Goal: Information Seeking & Learning: Check status

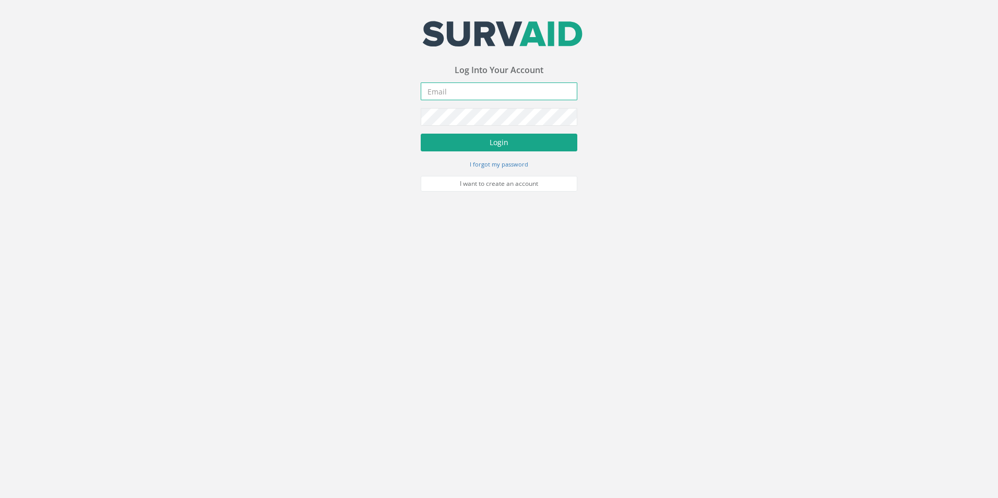
type input "[PERSON_NAME][EMAIL_ADDRESS][PERSON_NAME][DOMAIN_NAME]"
click at [485, 143] on button "Login" at bounding box center [499, 143] width 157 height 18
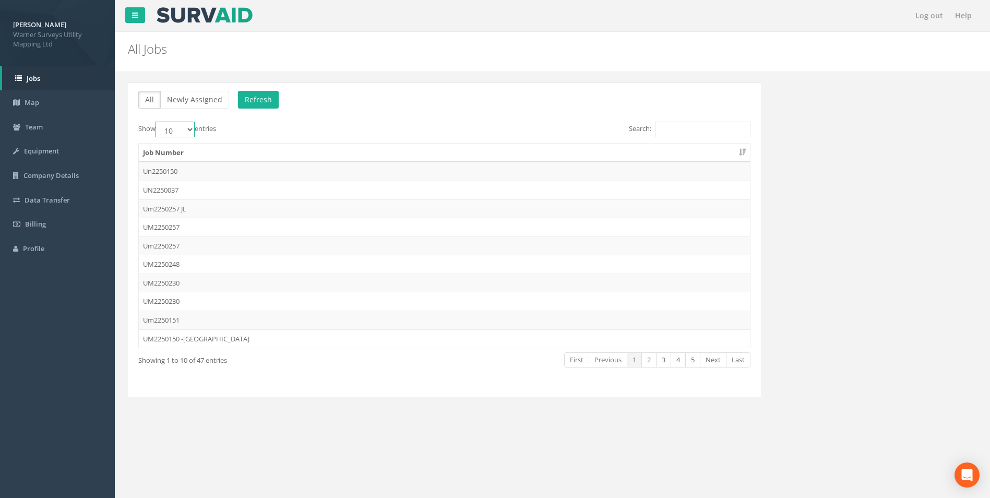
click at [189, 129] on select "10 25 50 100" at bounding box center [175, 130] width 39 height 16
select select "100"
click at [157, 122] on select "10 25 50 100" at bounding box center [175, 130] width 39 height 16
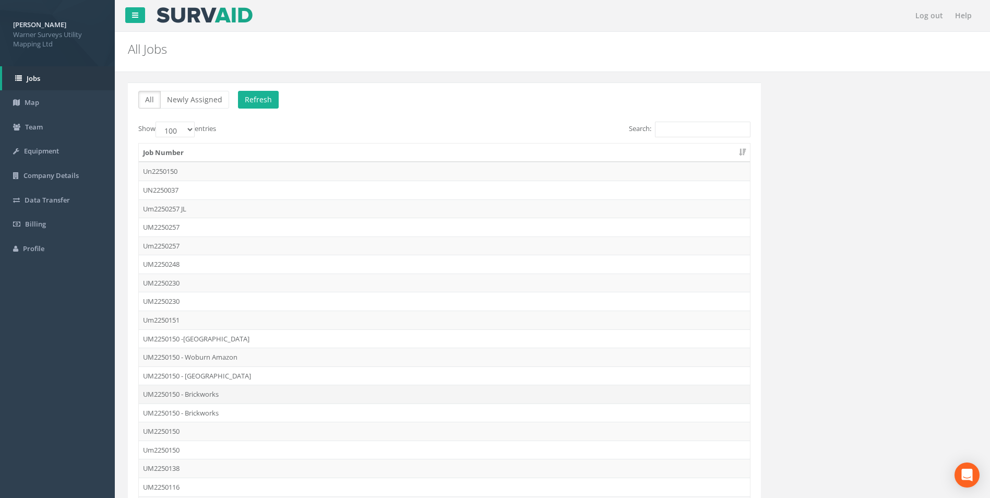
click at [182, 395] on td "UM2250150 - Brickworks" at bounding box center [444, 394] width 611 height 19
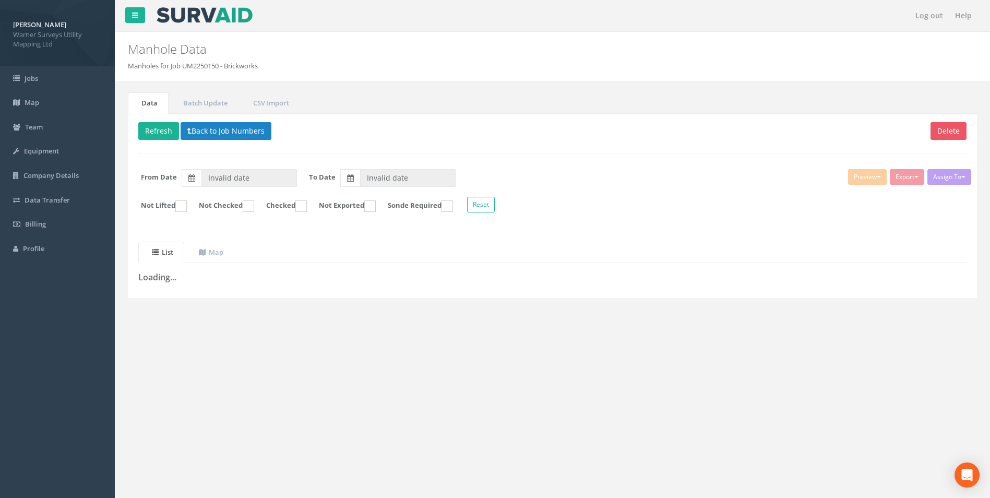
type input "[DATE]"
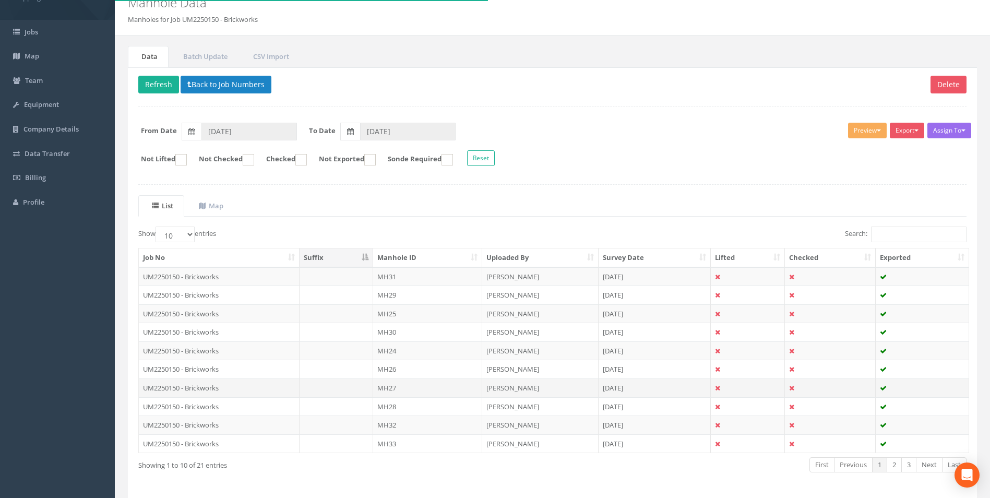
scroll to position [84, 0]
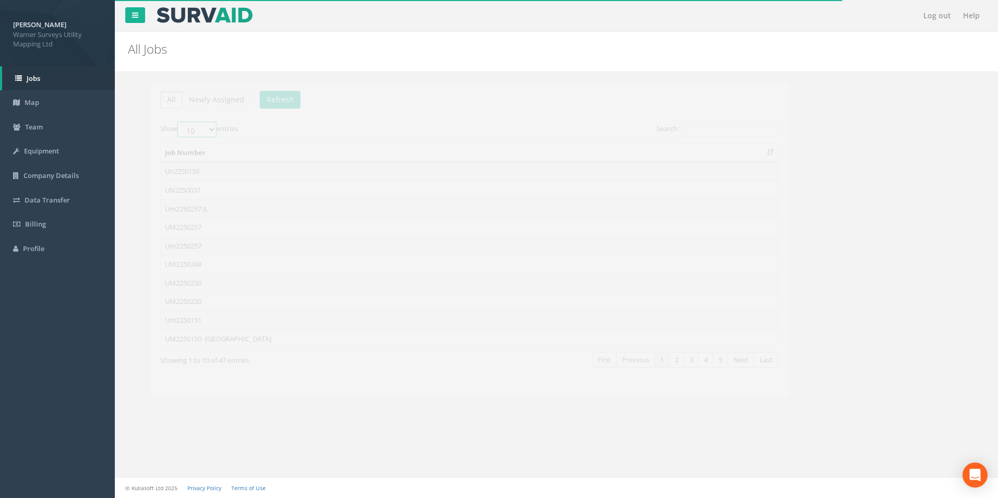
click at [170, 132] on select "10 25 50 100" at bounding box center [175, 130] width 39 height 16
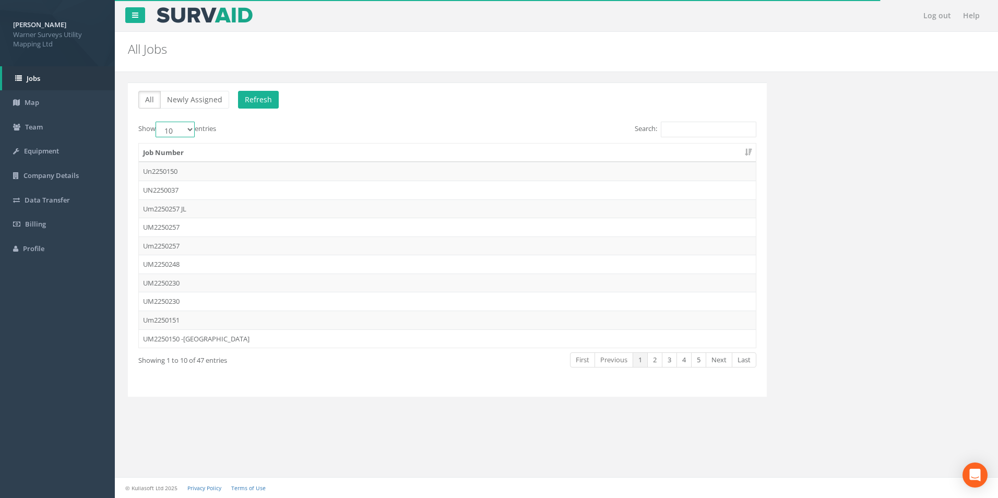
select select "100"
click at [157, 122] on select "10 25 50 100" at bounding box center [175, 130] width 39 height 16
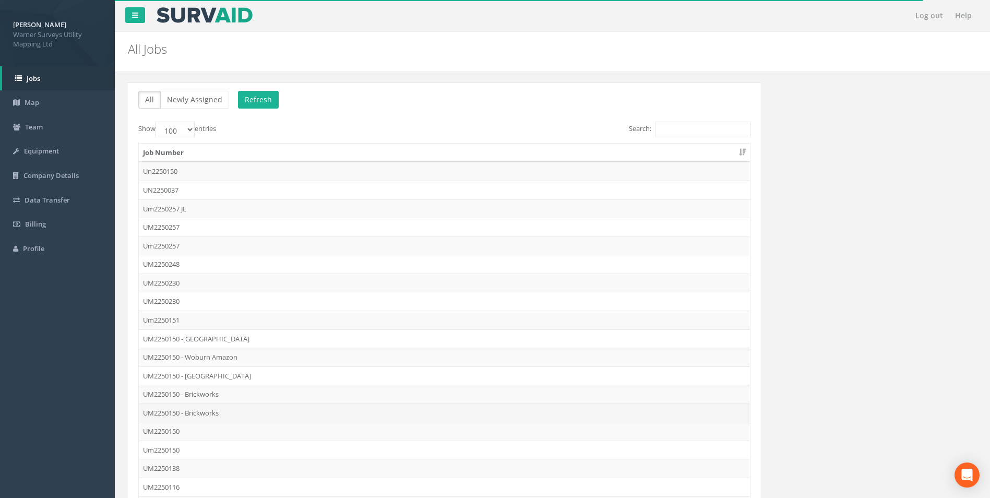
click at [195, 416] on td "UM2250150 - Brickworks" at bounding box center [444, 412] width 611 height 19
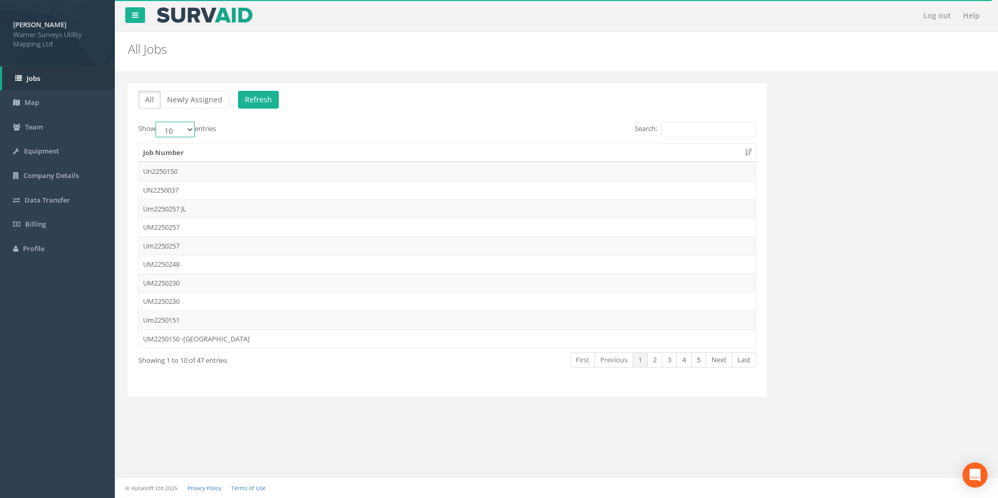
click at [172, 129] on select "10 25 50 100" at bounding box center [175, 130] width 39 height 16
select select "100"
click at [157, 122] on select "10 25 50 100" at bounding box center [175, 130] width 39 height 16
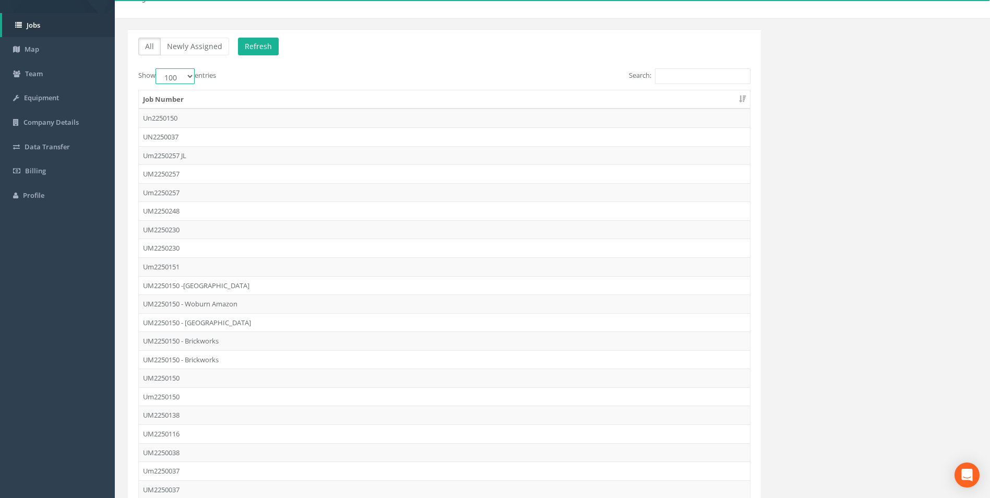
scroll to position [45, 0]
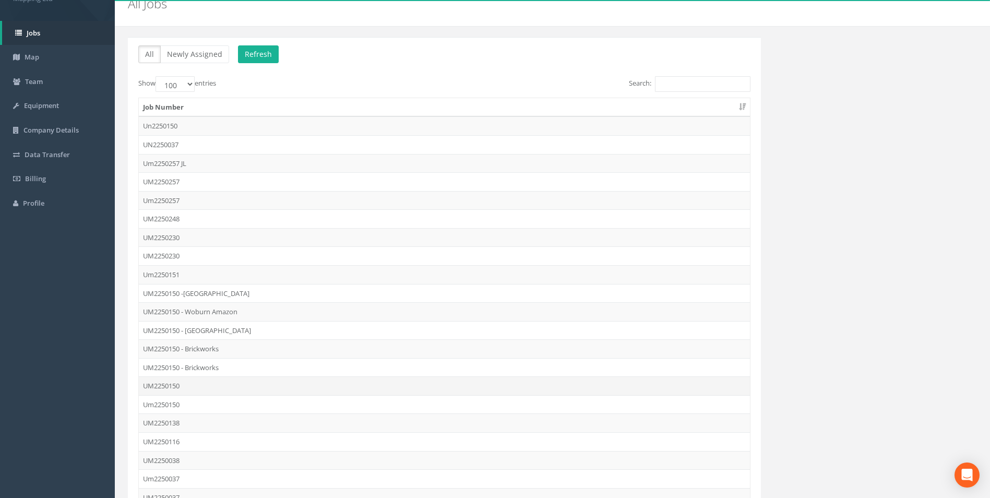
click at [177, 382] on td "UM2250150" at bounding box center [444, 385] width 611 height 19
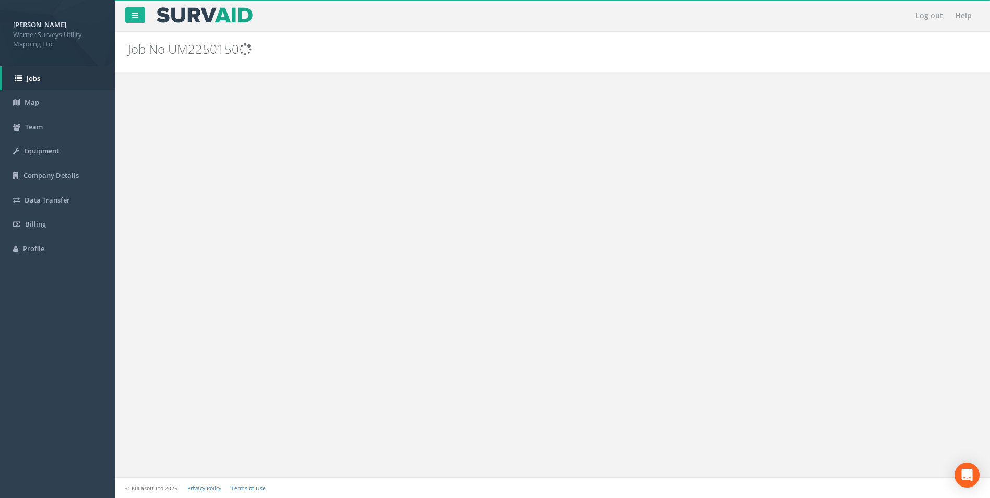
scroll to position [0, 0]
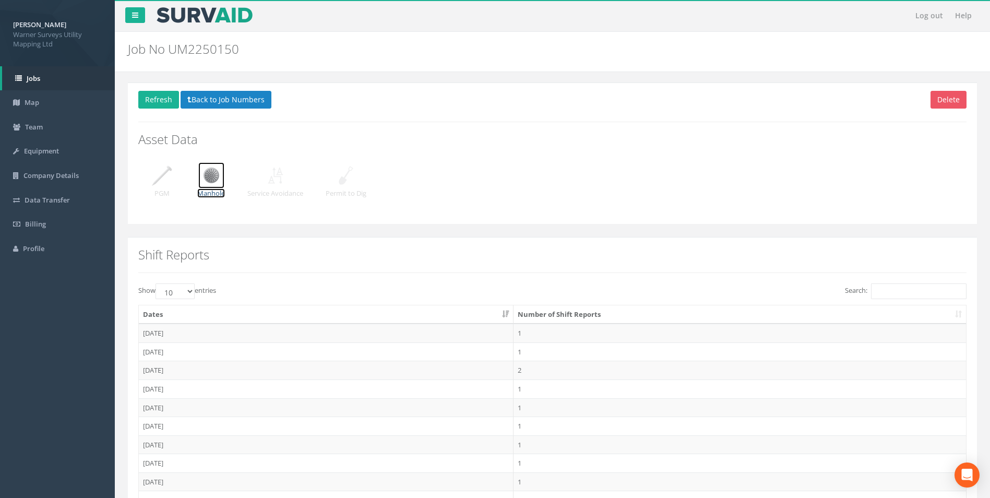
click at [207, 185] on img at bounding box center [211, 175] width 26 height 26
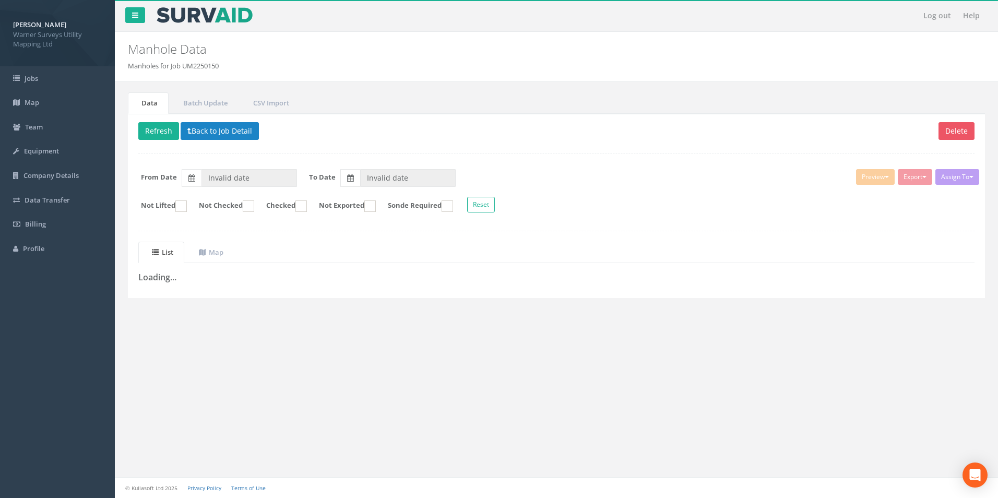
type input "[DATE]"
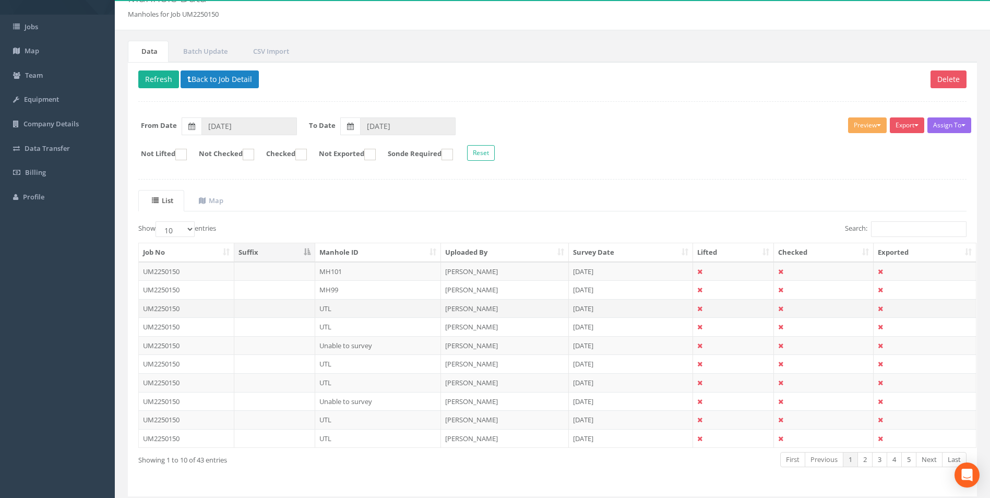
scroll to position [52, 0]
click at [183, 270] on td "UM2250150" at bounding box center [187, 271] width 96 height 19
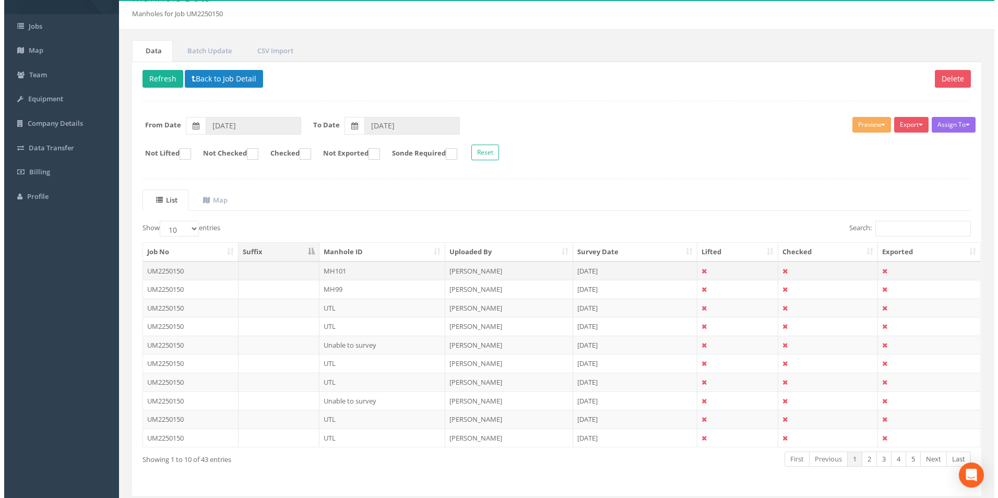
scroll to position [0, 0]
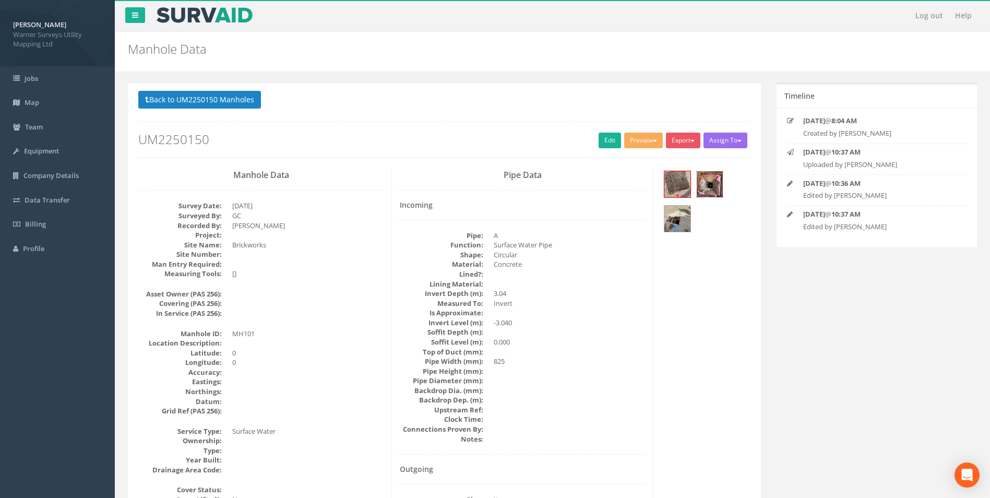
click at [703, 179] on img at bounding box center [710, 184] width 26 height 26
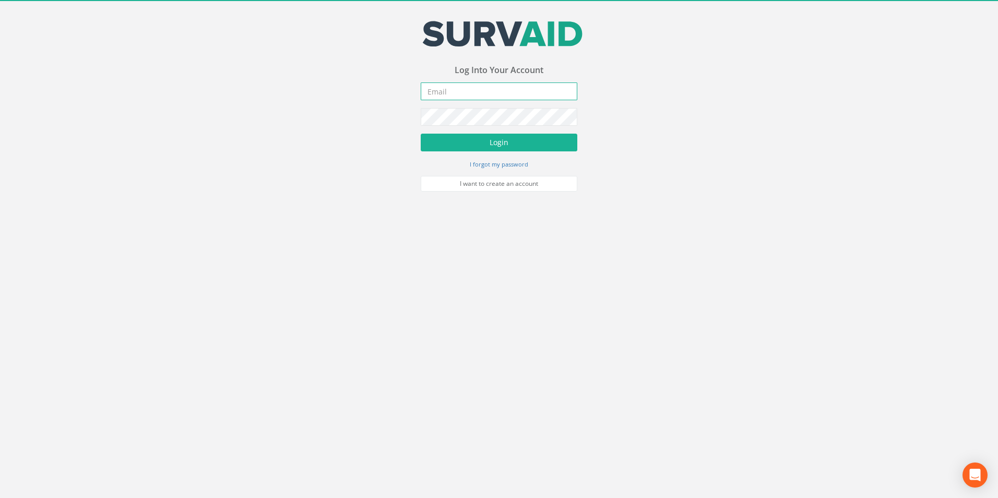
type input "[PERSON_NAME][EMAIL_ADDRESS][PERSON_NAME][DOMAIN_NAME]"
click at [489, 138] on button "Login" at bounding box center [499, 143] width 157 height 18
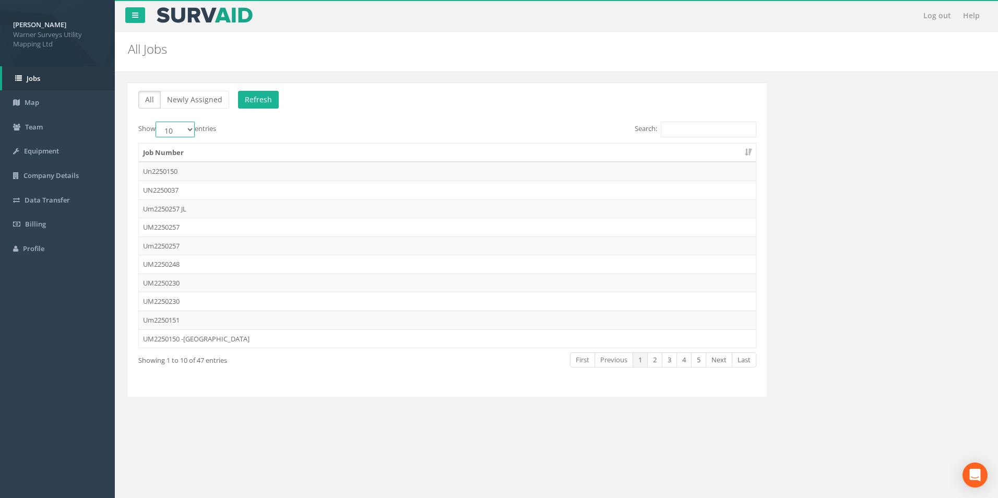
click at [176, 133] on select "10 25 50 100" at bounding box center [175, 130] width 39 height 16
select select "50"
click at [157, 122] on select "10 25 50 100" at bounding box center [175, 130] width 39 height 16
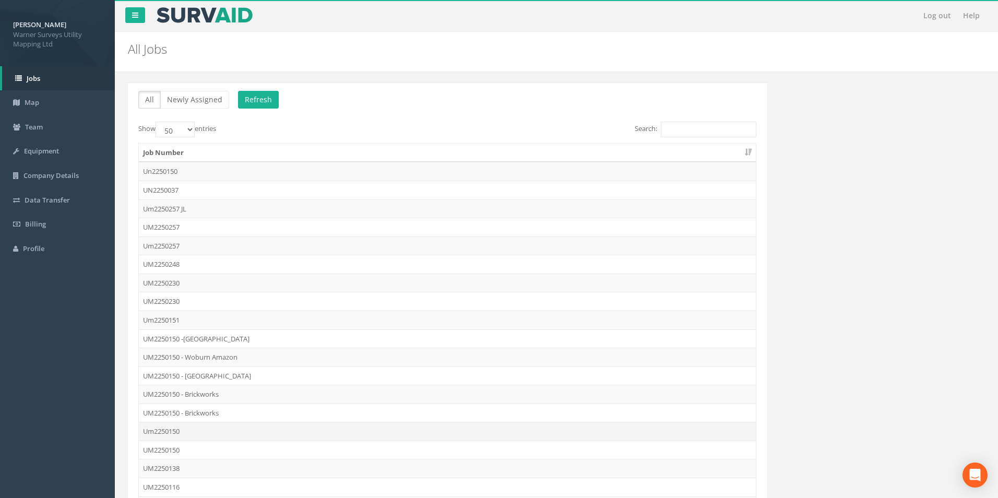
click at [173, 432] on td "Um2250150" at bounding box center [447, 431] width 617 height 19
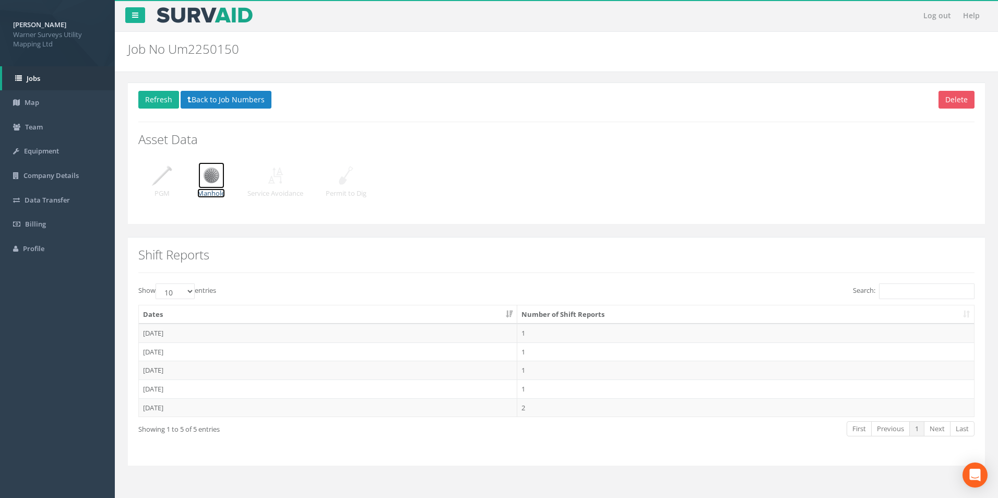
click at [207, 177] on img at bounding box center [211, 175] width 26 height 26
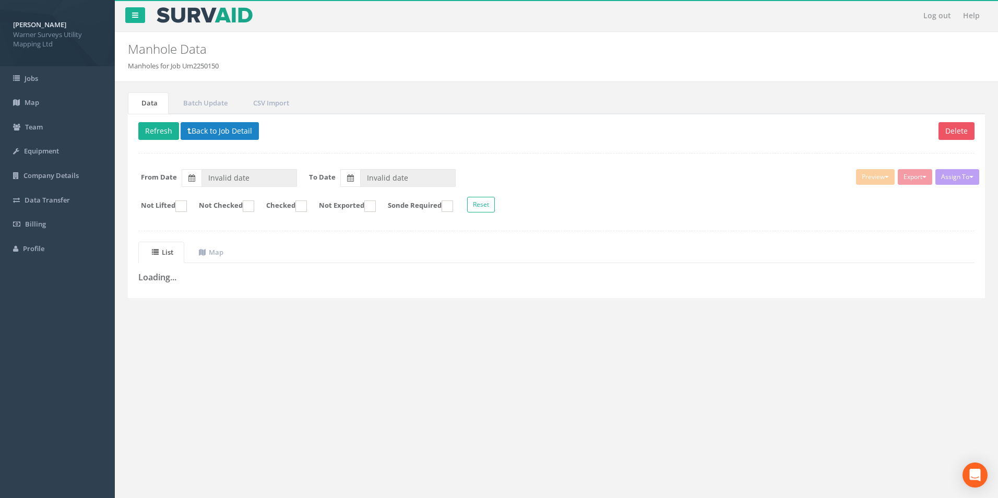
type input "[DATE]"
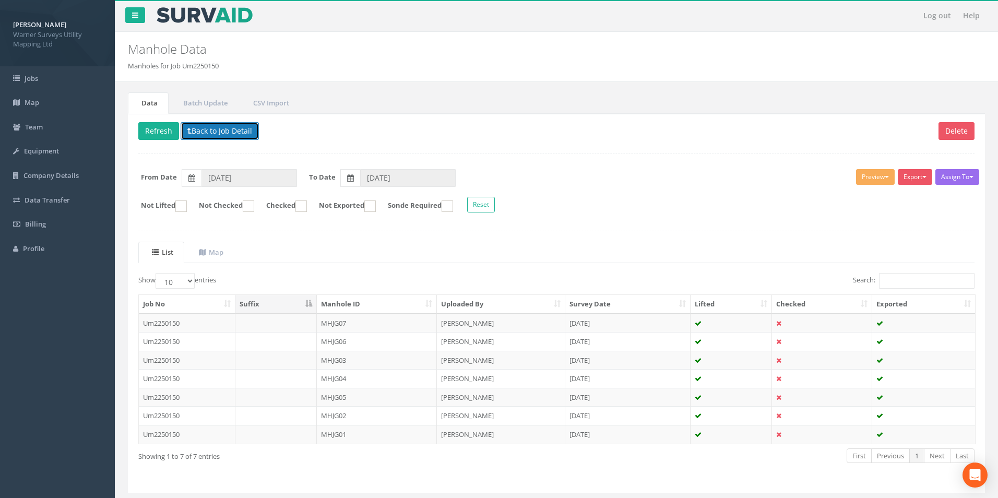
click at [236, 124] on button "Back to Job Detail" at bounding box center [220, 131] width 78 height 18
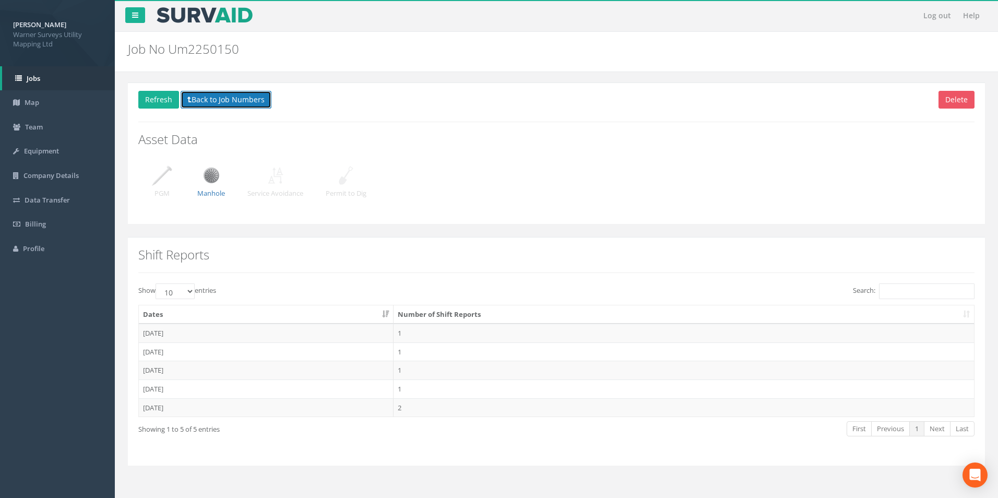
click at [203, 100] on button "Back to Job Numbers" at bounding box center [226, 100] width 91 height 18
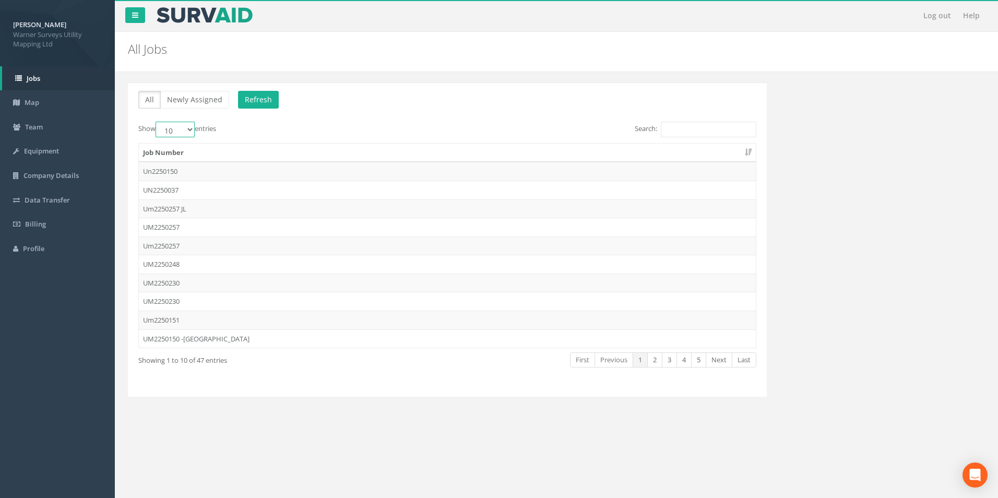
click at [187, 133] on select "10 25 50 100" at bounding box center [175, 130] width 39 height 16
select select "100"
click at [157, 122] on select "10 25 50 100" at bounding box center [175, 130] width 39 height 16
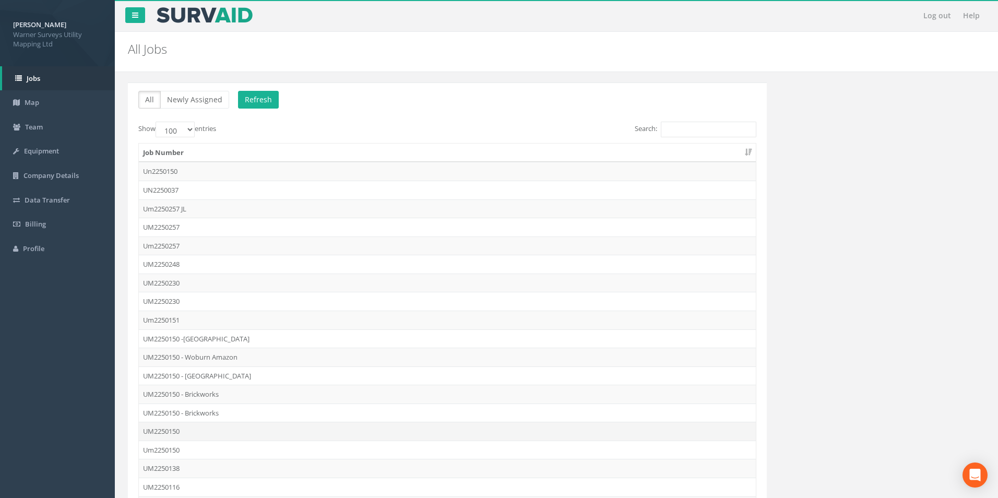
click at [173, 431] on td "UM2250150" at bounding box center [447, 431] width 617 height 19
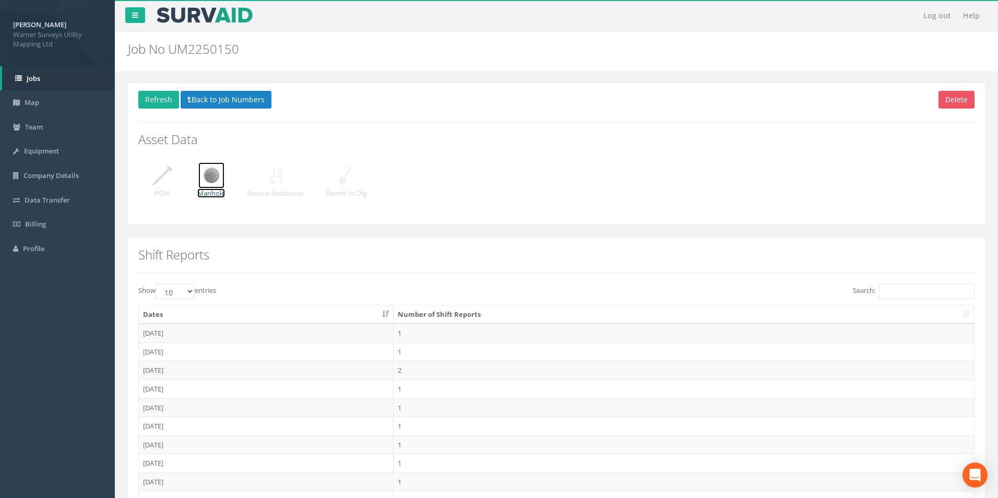
click at [205, 177] on img at bounding box center [211, 175] width 26 height 26
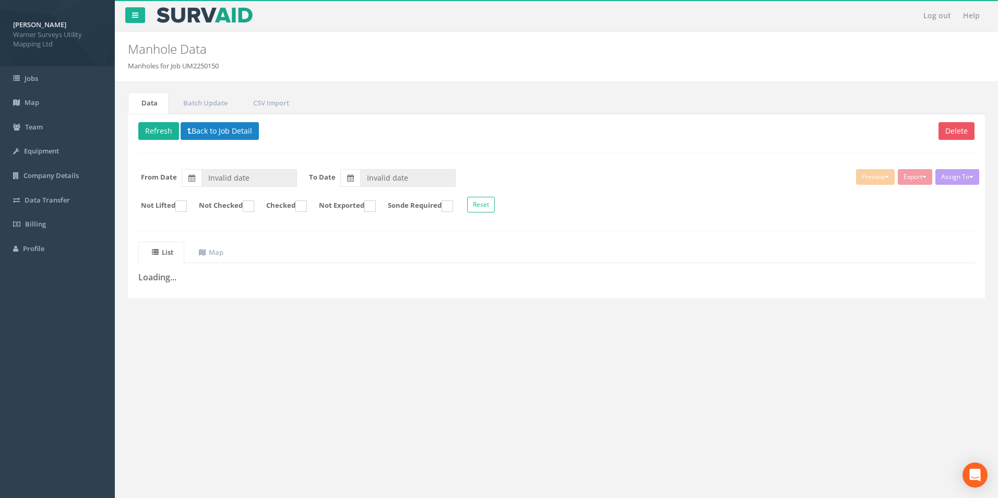
type input "[DATE]"
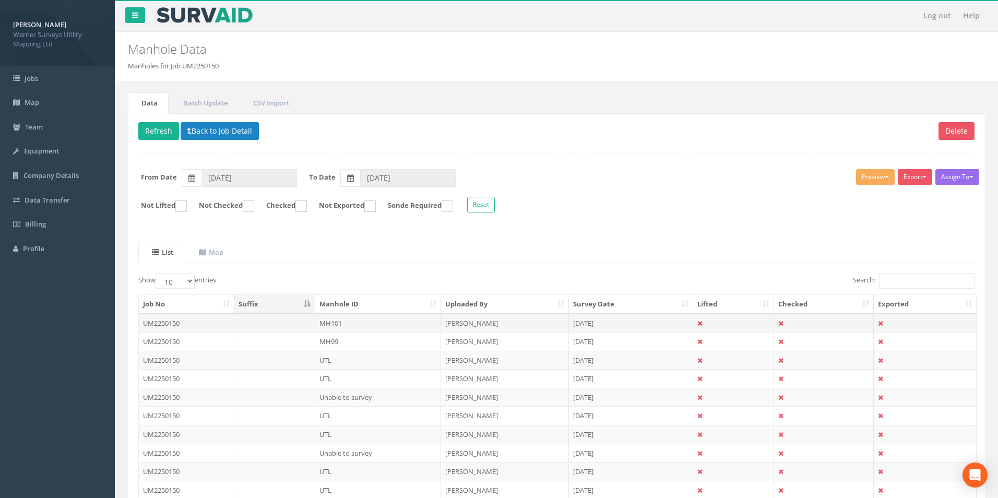
click at [172, 324] on td "UM2250150" at bounding box center [187, 323] width 96 height 19
